Goal: Task Accomplishment & Management: Use online tool/utility

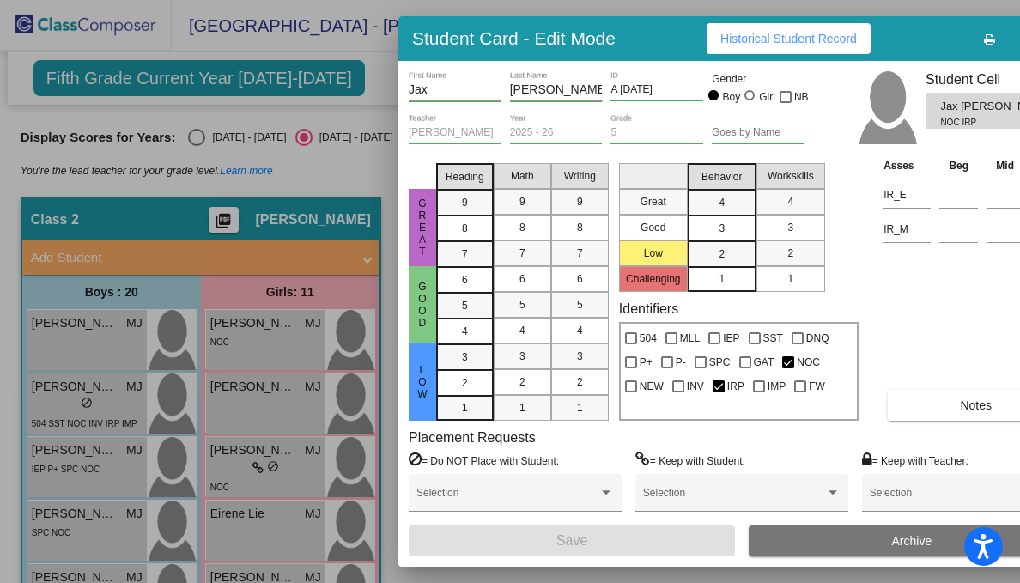
scroll to position [482, 0]
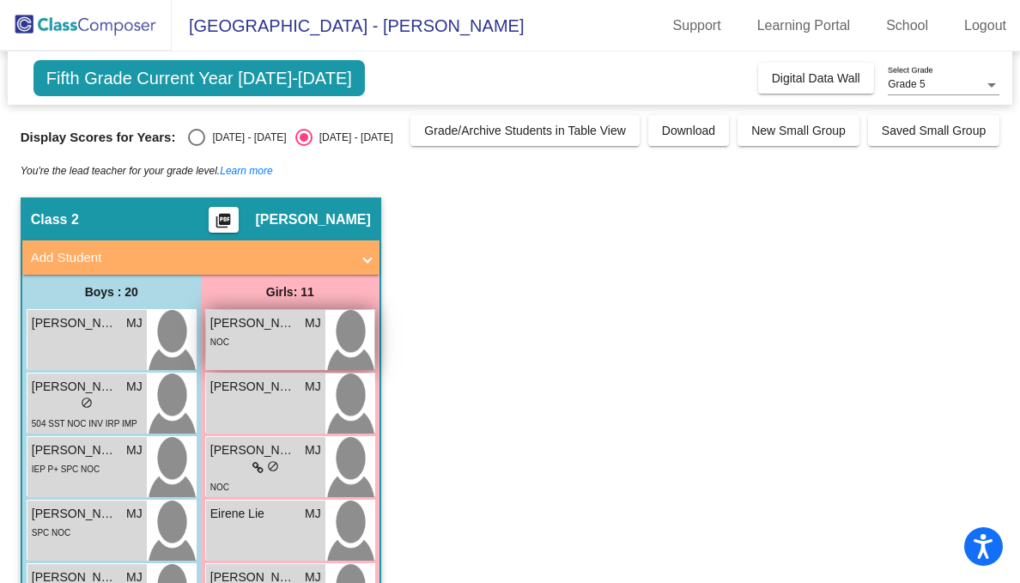
click at [241, 333] on div "NOC" at bounding box center [265, 341] width 111 height 18
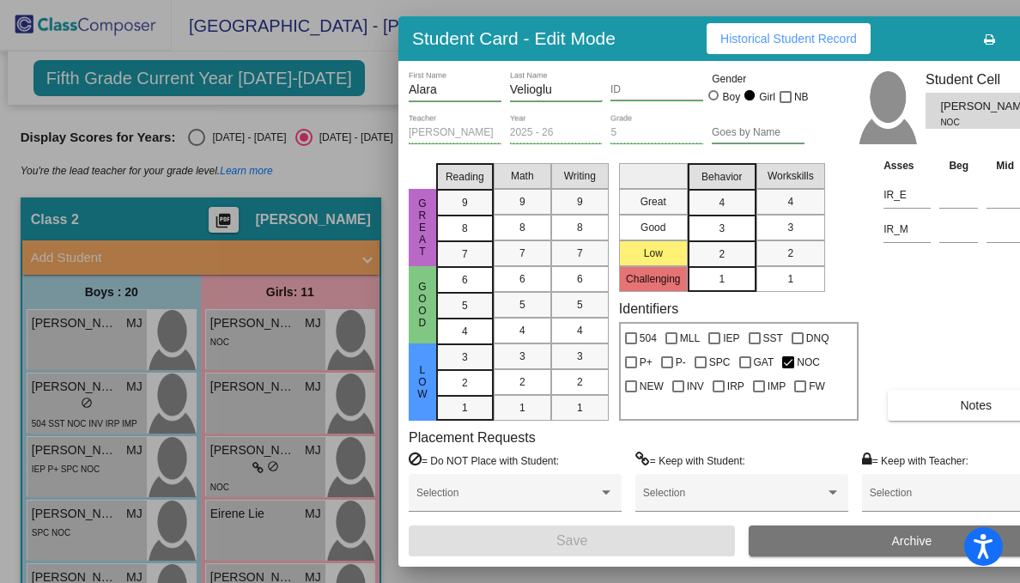
click at [962, 408] on span "Notes" at bounding box center [976, 406] width 32 height 14
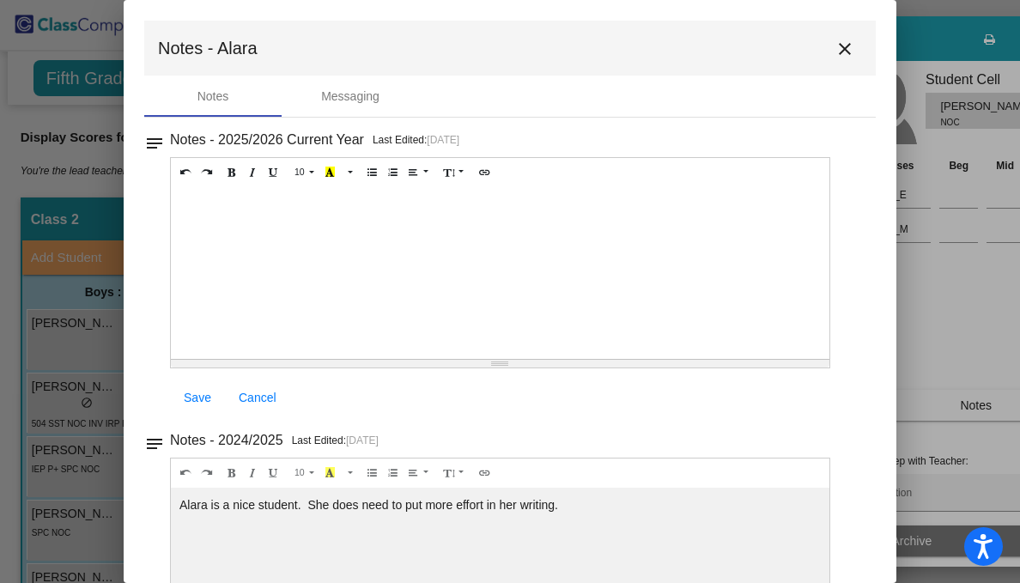
click at [840, 49] on mat-icon "close" at bounding box center [845, 49] width 21 height 21
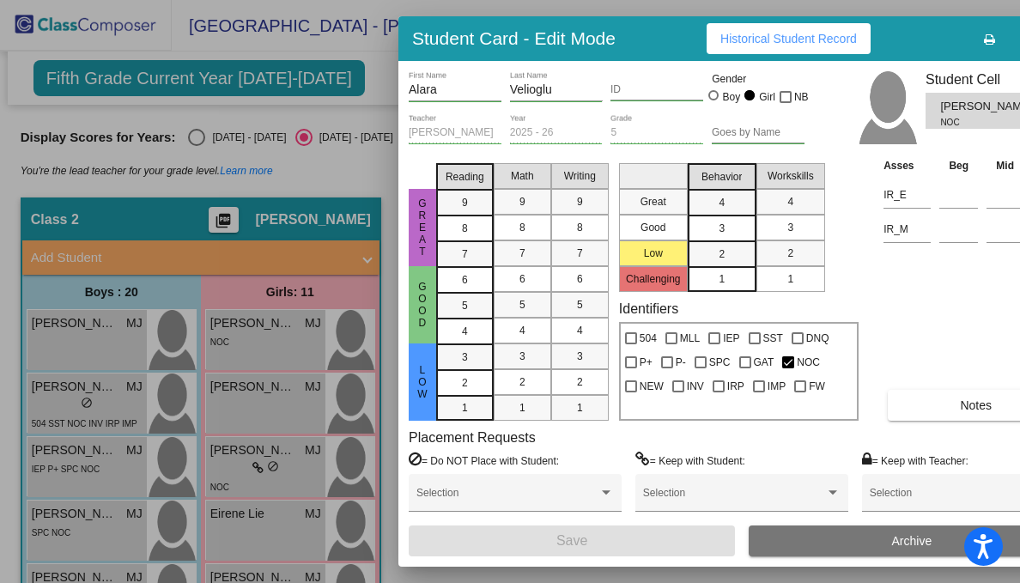
click at [376, 76] on div at bounding box center [510, 291] width 1020 height 583
